Goal: Find specific page/section: Find specific page/section

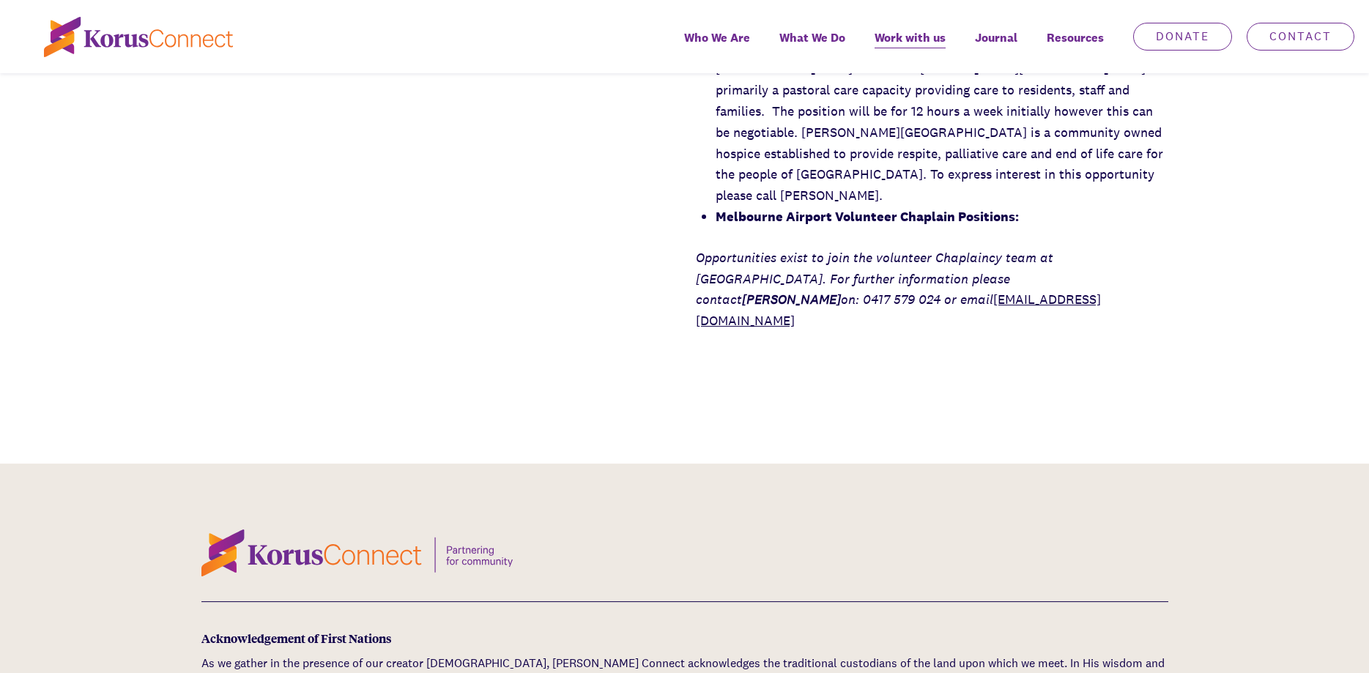
scroll to position [2391, 0]
click at [1293, 41] on link "Contact" at bounding box center [1301, 37] width 108 height 28
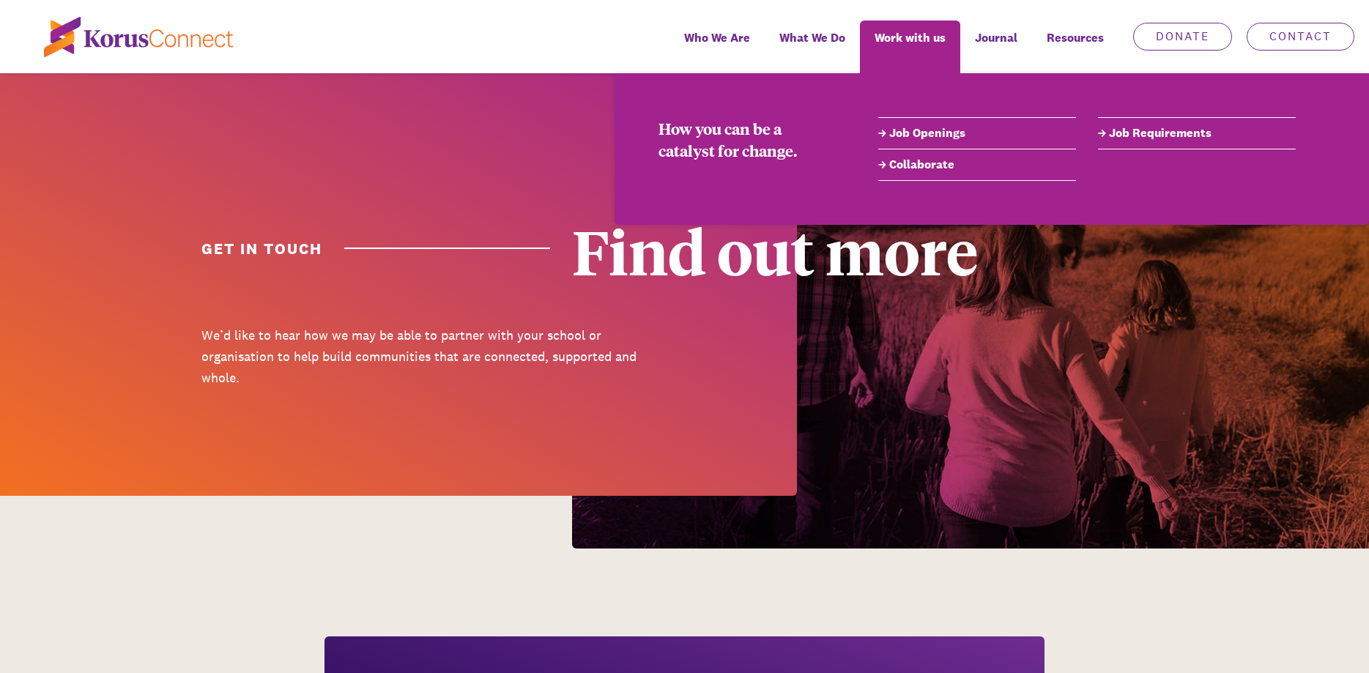
click at [913, 133] on link "Job Openings" at bounding box center [977, 134] width 198 height 18
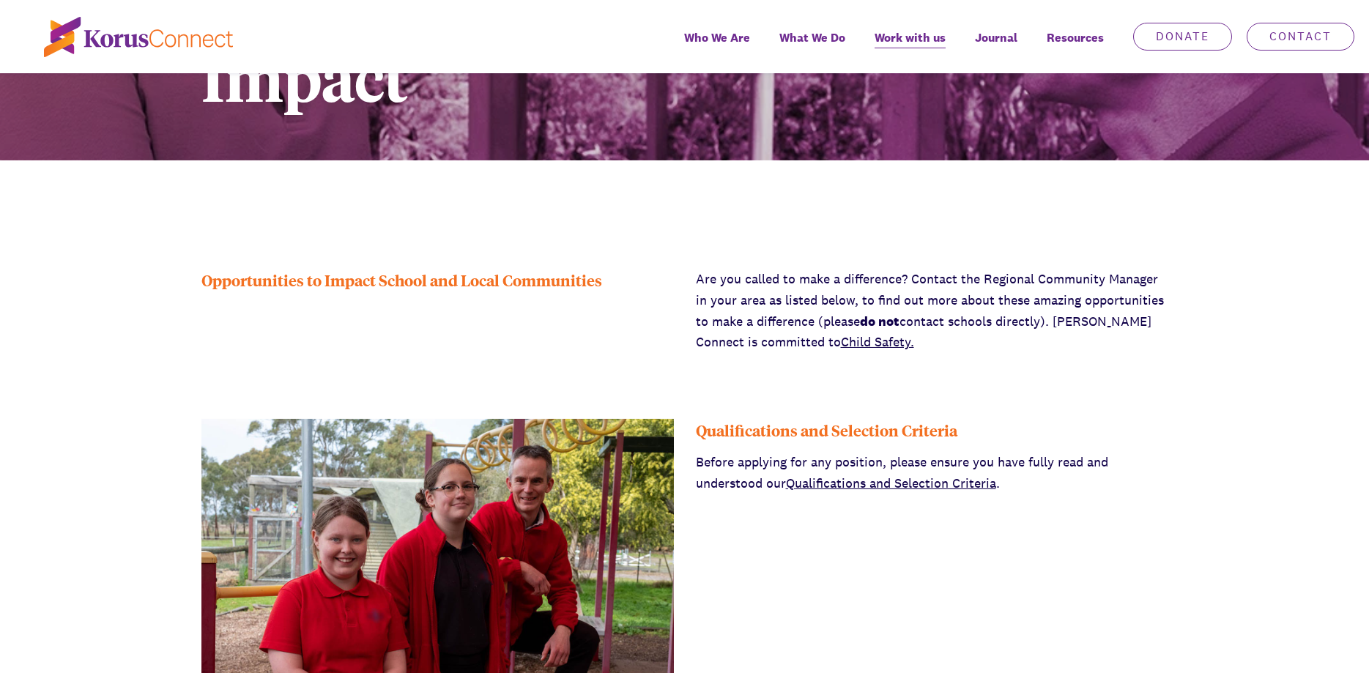
scroll to position [374, 0]
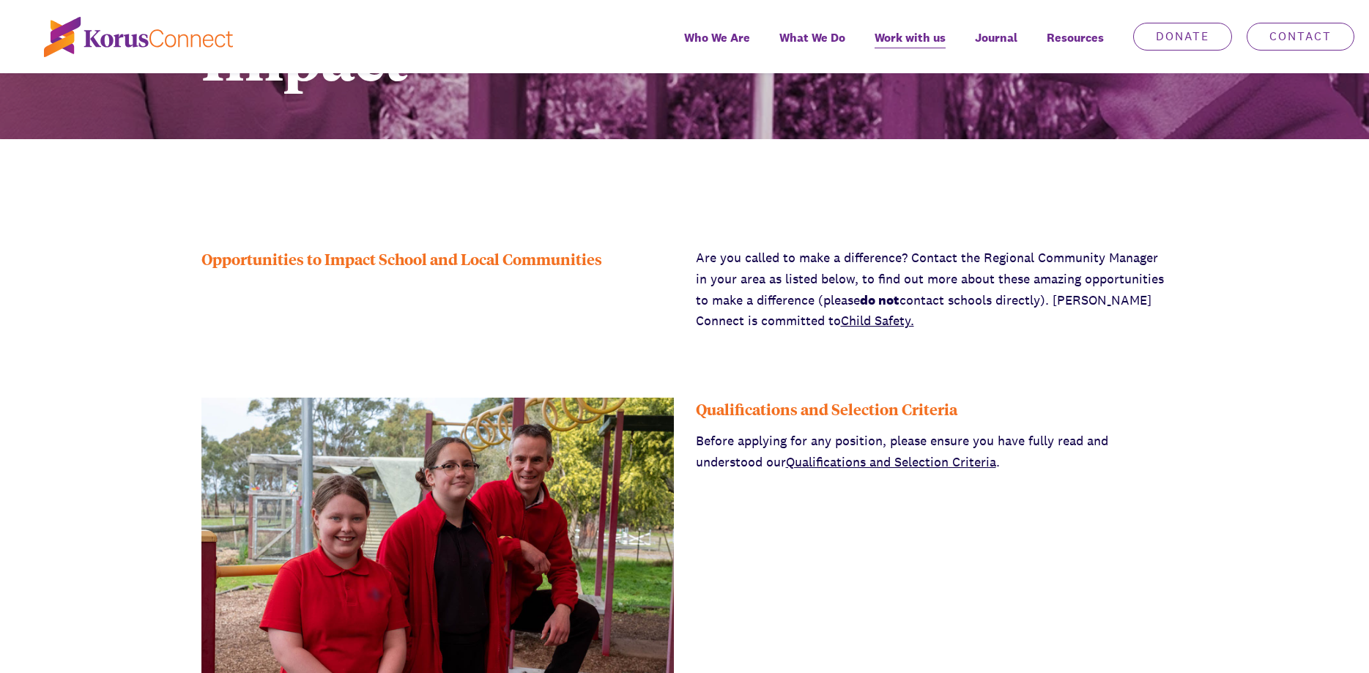
click at [905, 468] on link "Qualifications and Selection Criteria" at bounding box center [891, 461] width 210 height 17
click at [965, 468] on link "Qualifications and Selection Criteria" at bounding box center [891, 461] width 210 height 17
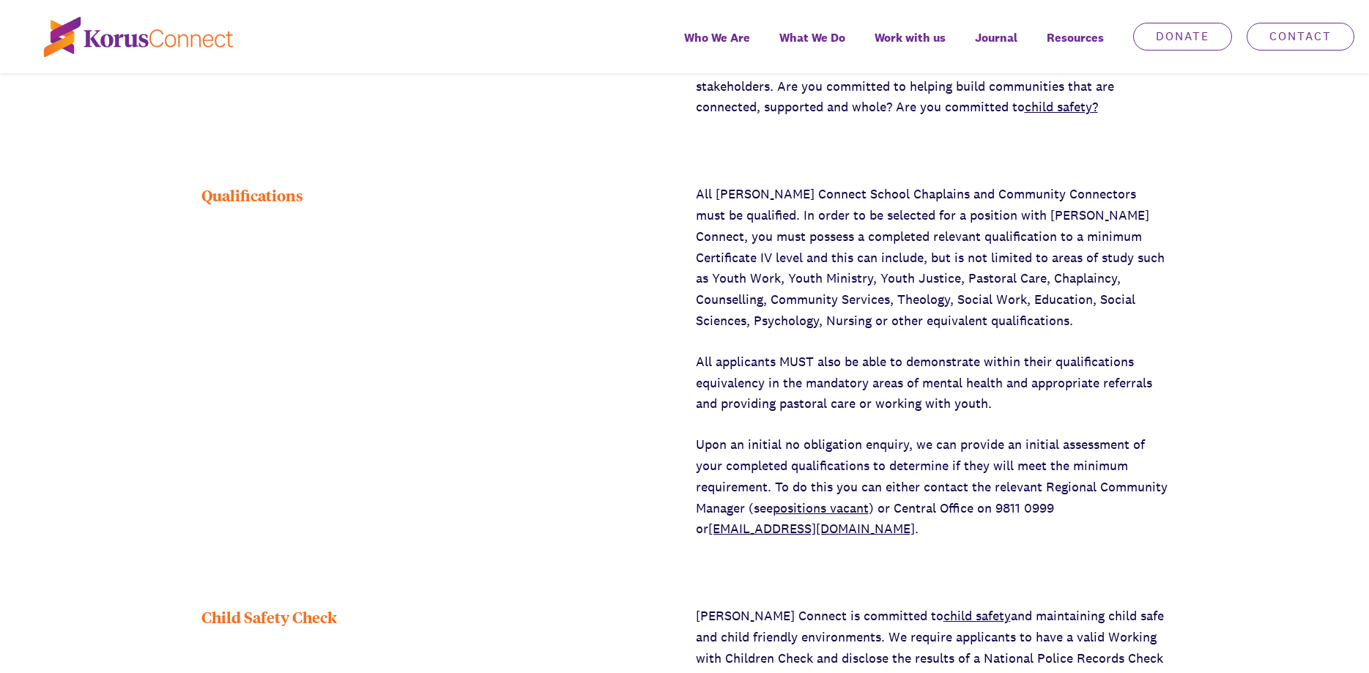
scroll to position [448, 0]
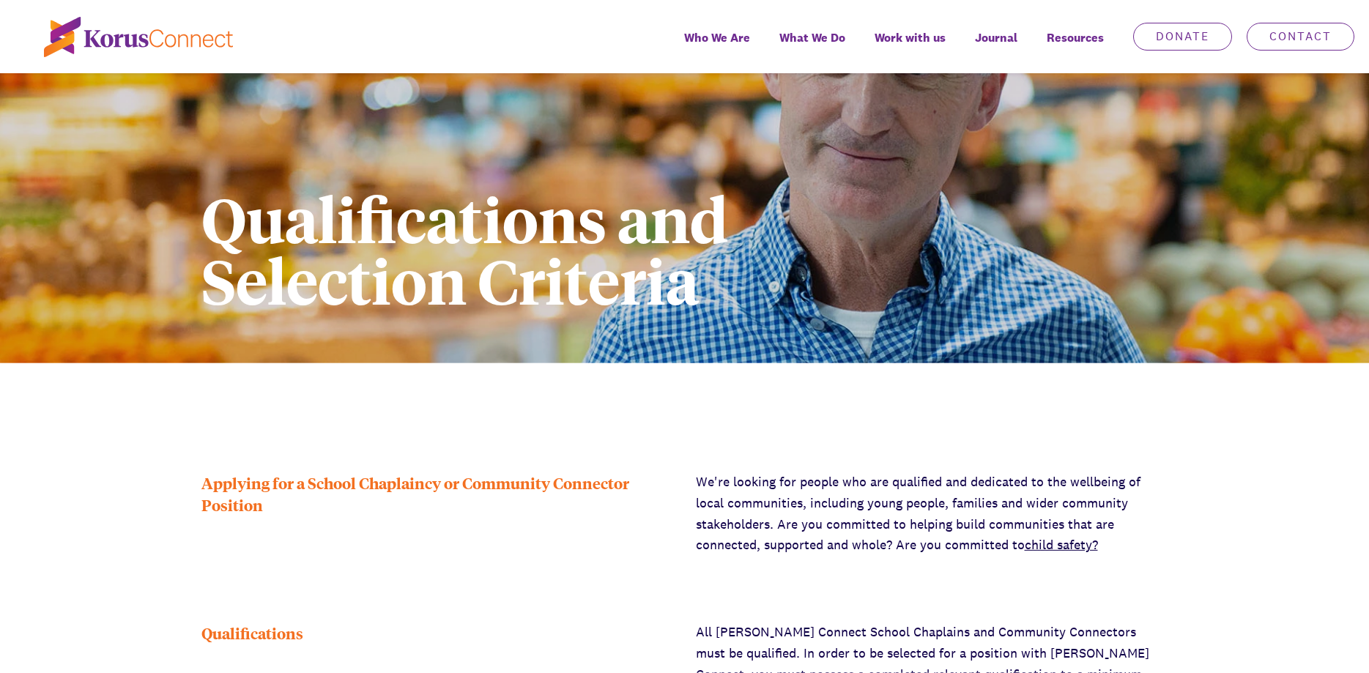
scroll to position [75, 0]
